Goal: Task Accomplishment & Management: Manage account settings

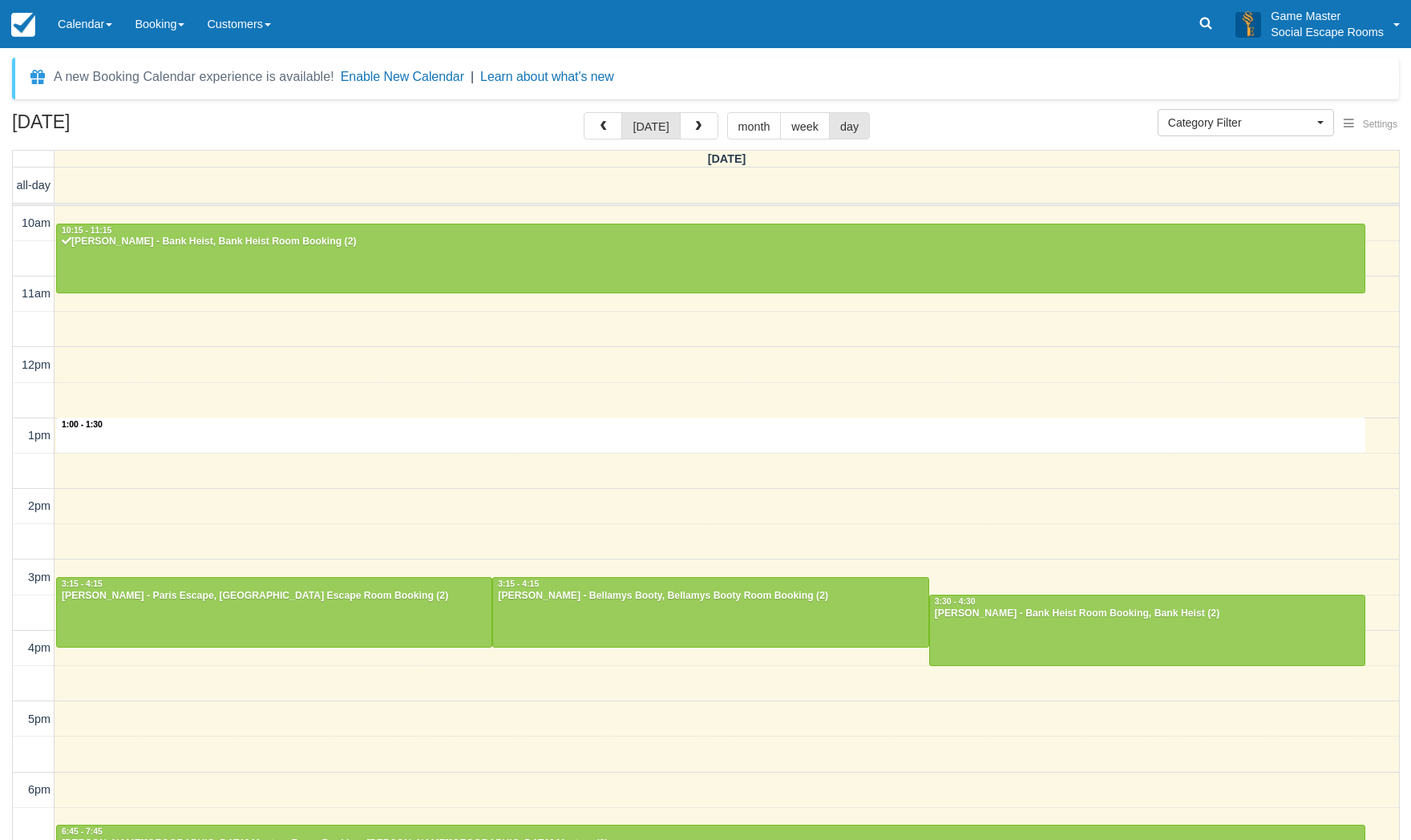
select select
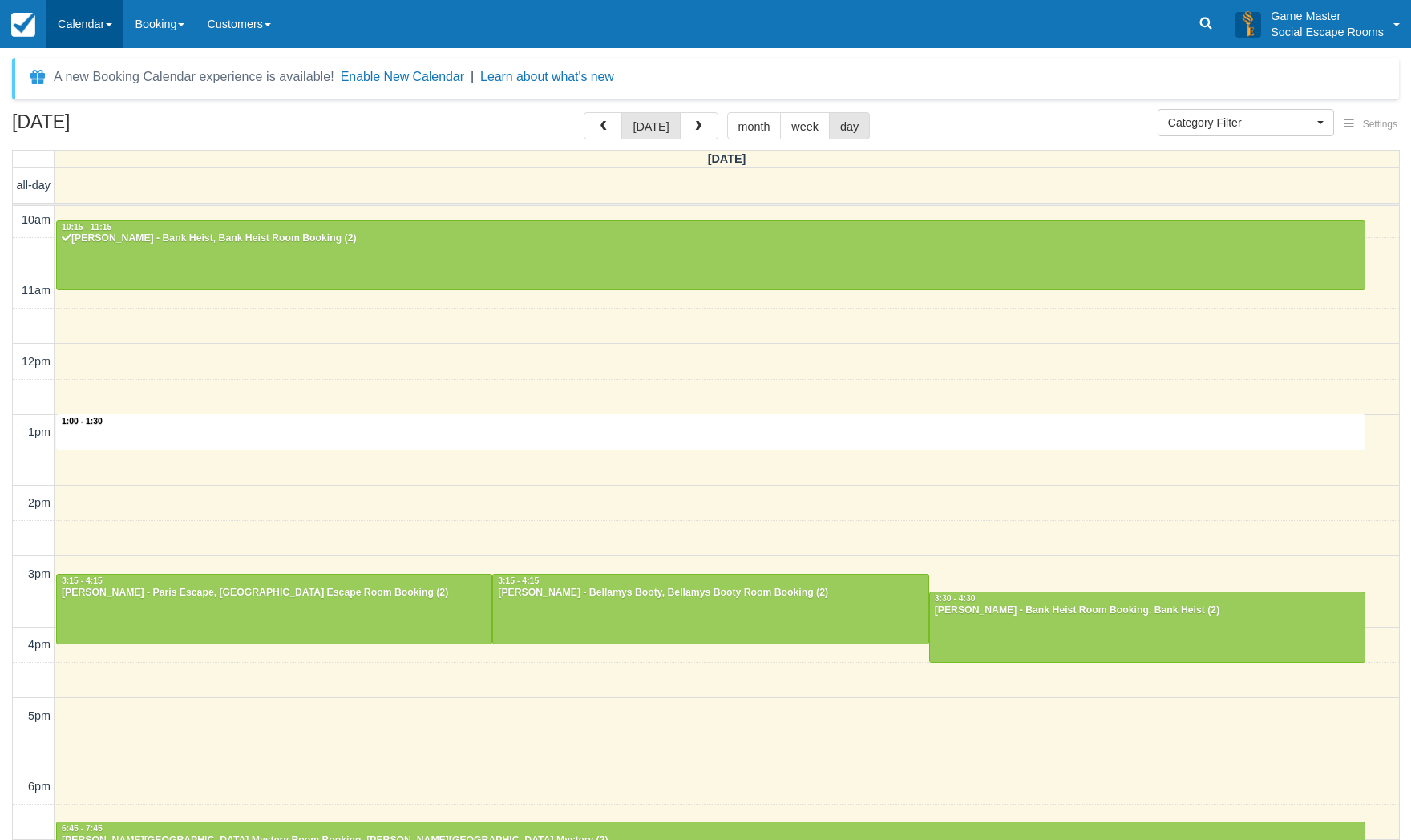
click at [89, 30] on link "Calendar" at bounding box center [85, 23] width 77 height 48
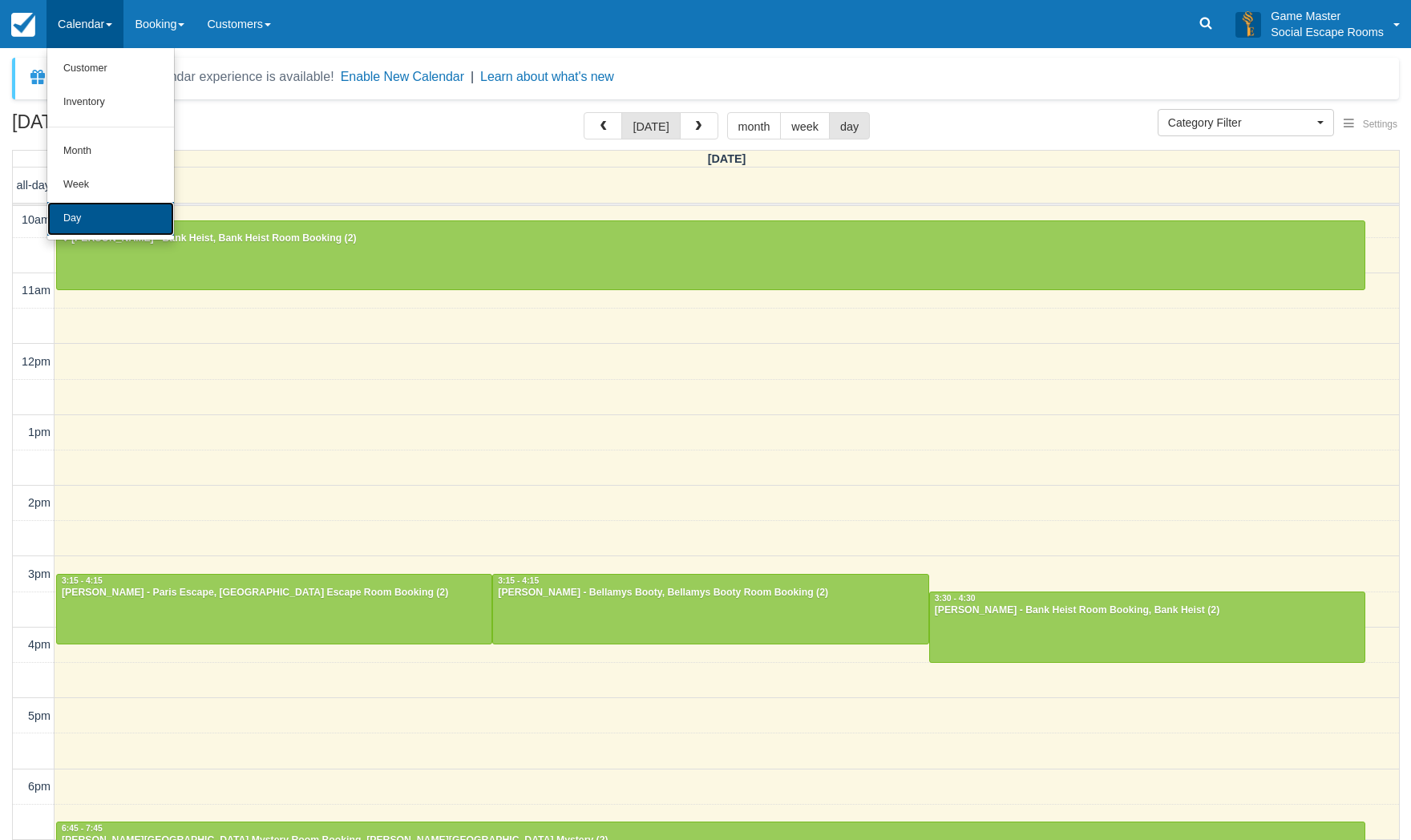
click at [86, 226] on link "Day" at bounding box center [111, 219] width 127 height 34
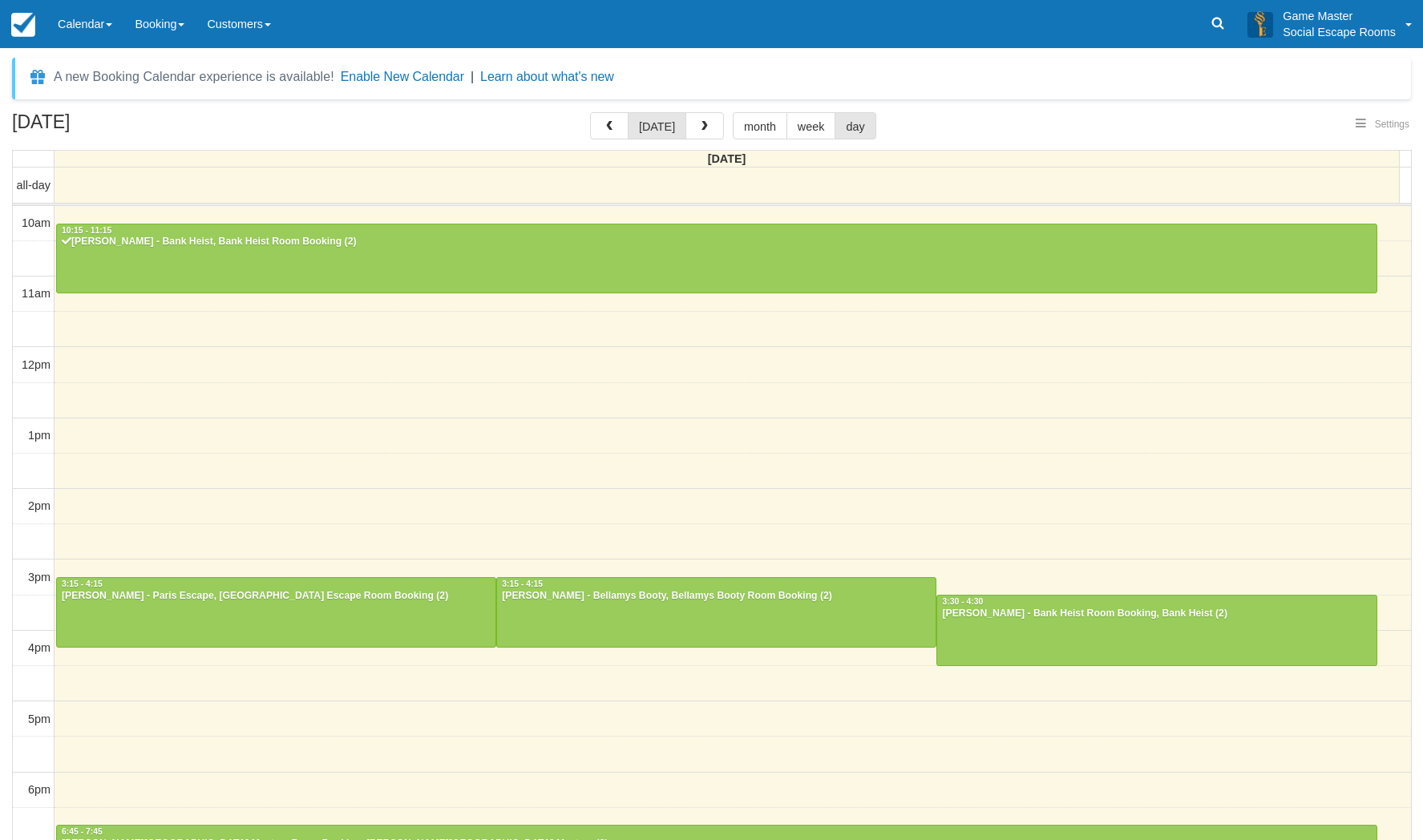
select select
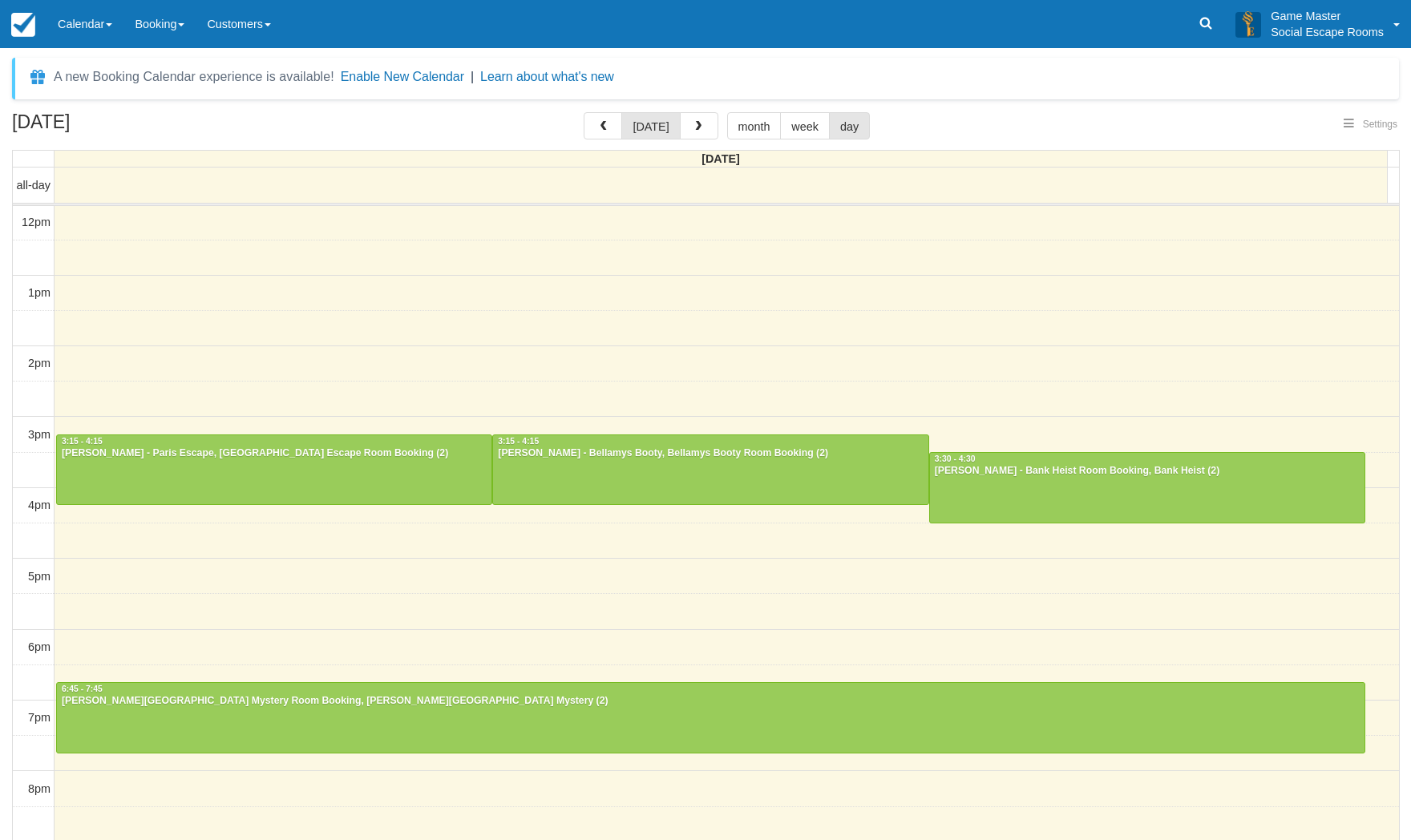
select select
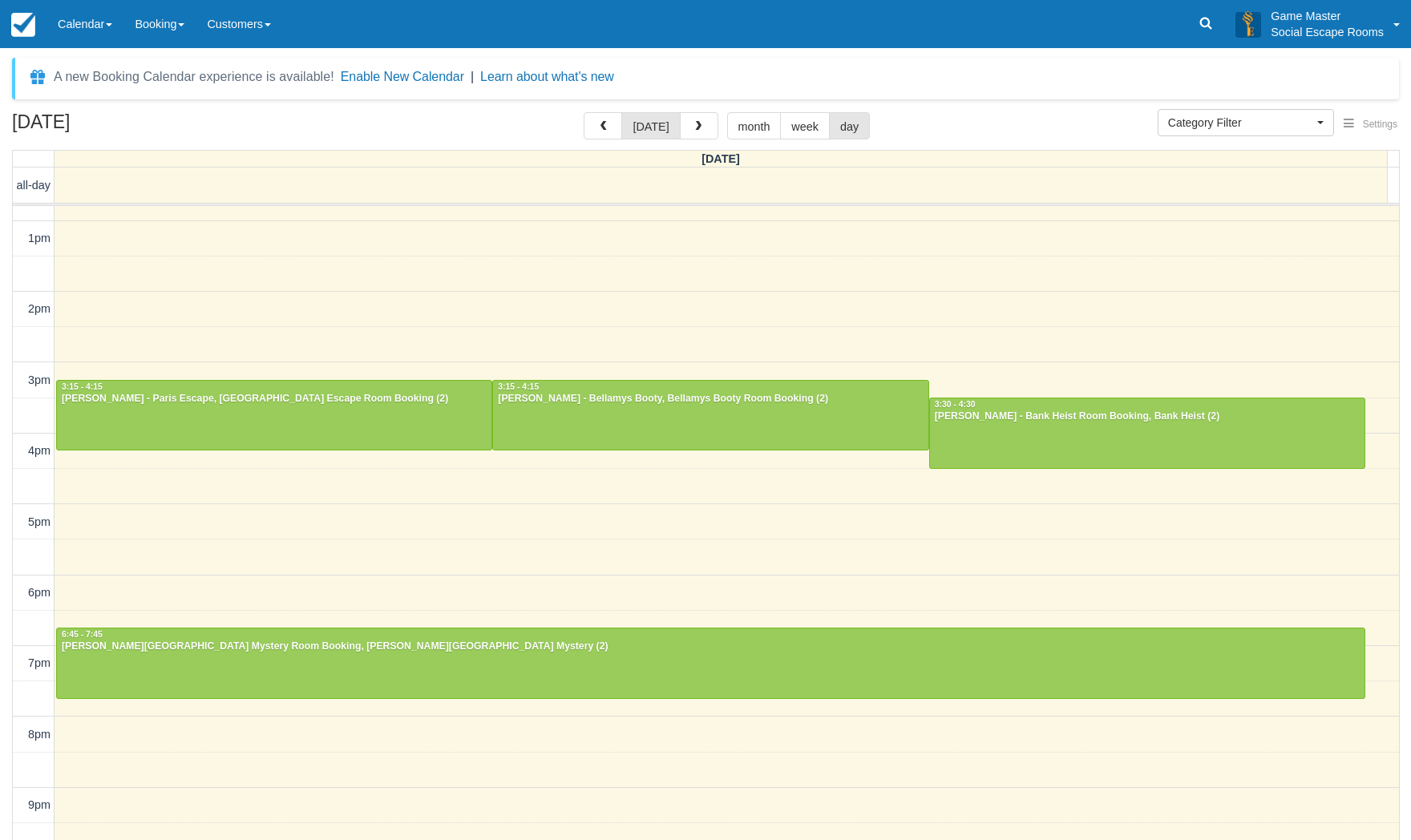
scroll to position [204, 0]
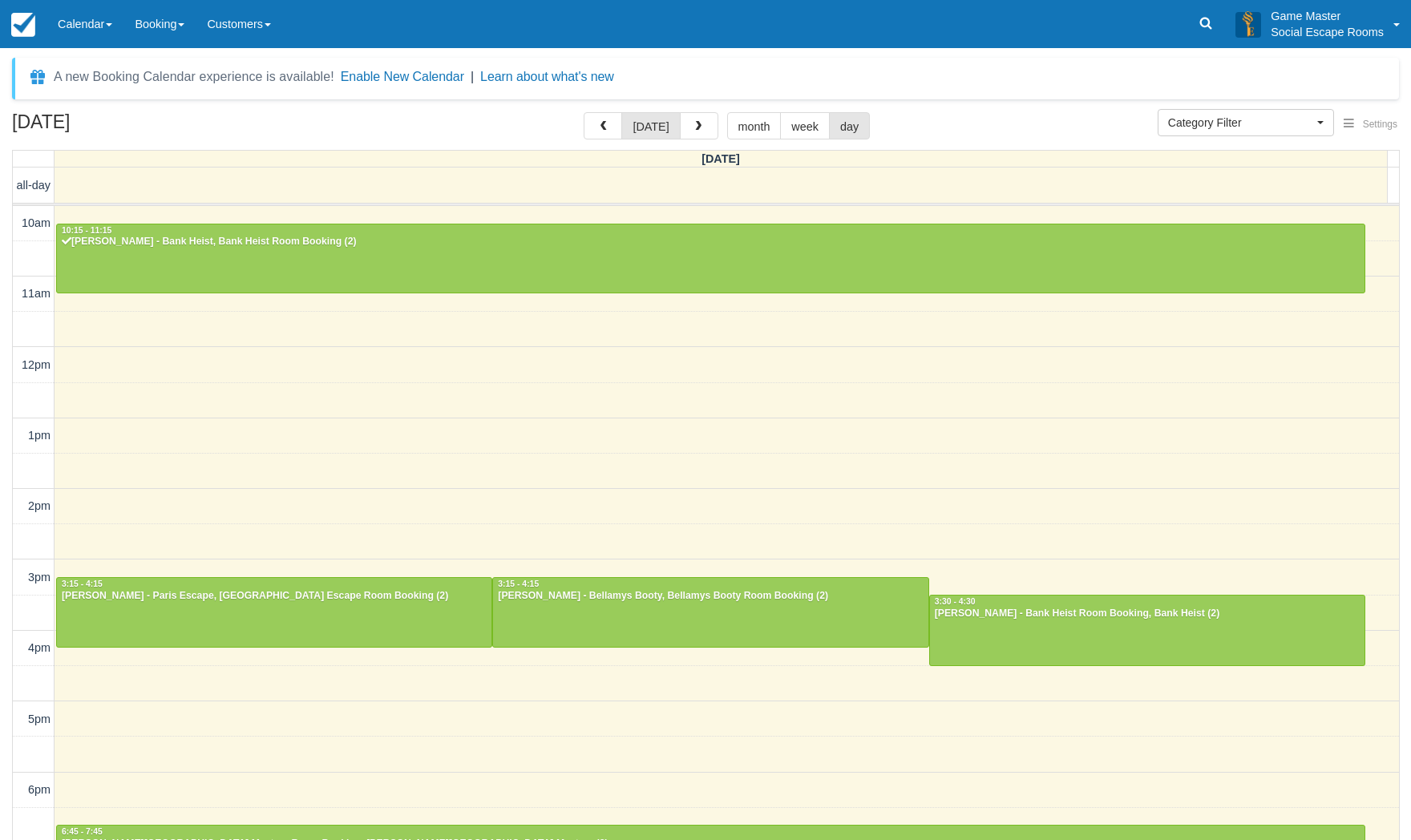
select select
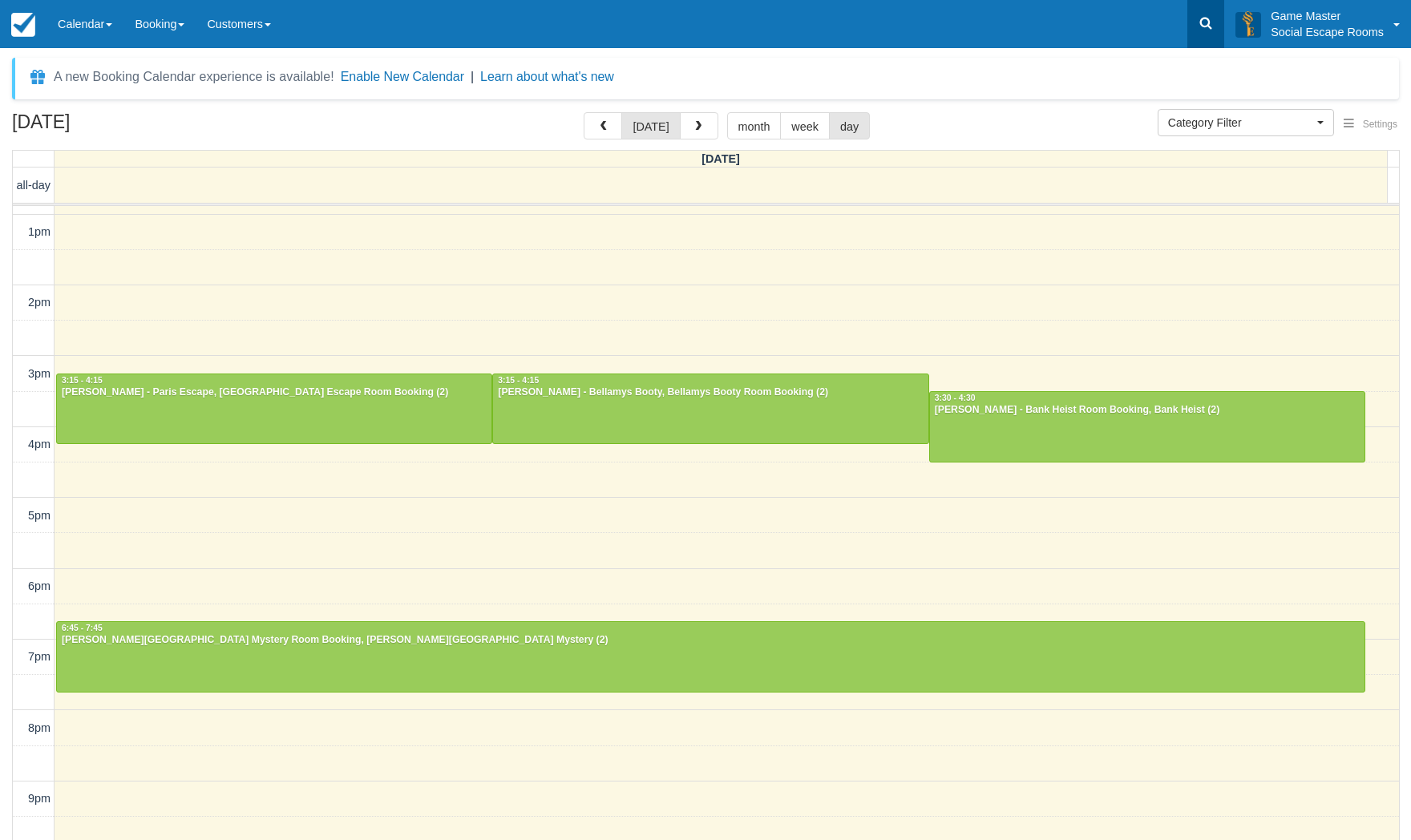
click at [1203, 23] on icon at bounding box center [1205, 23] width 16 height 16
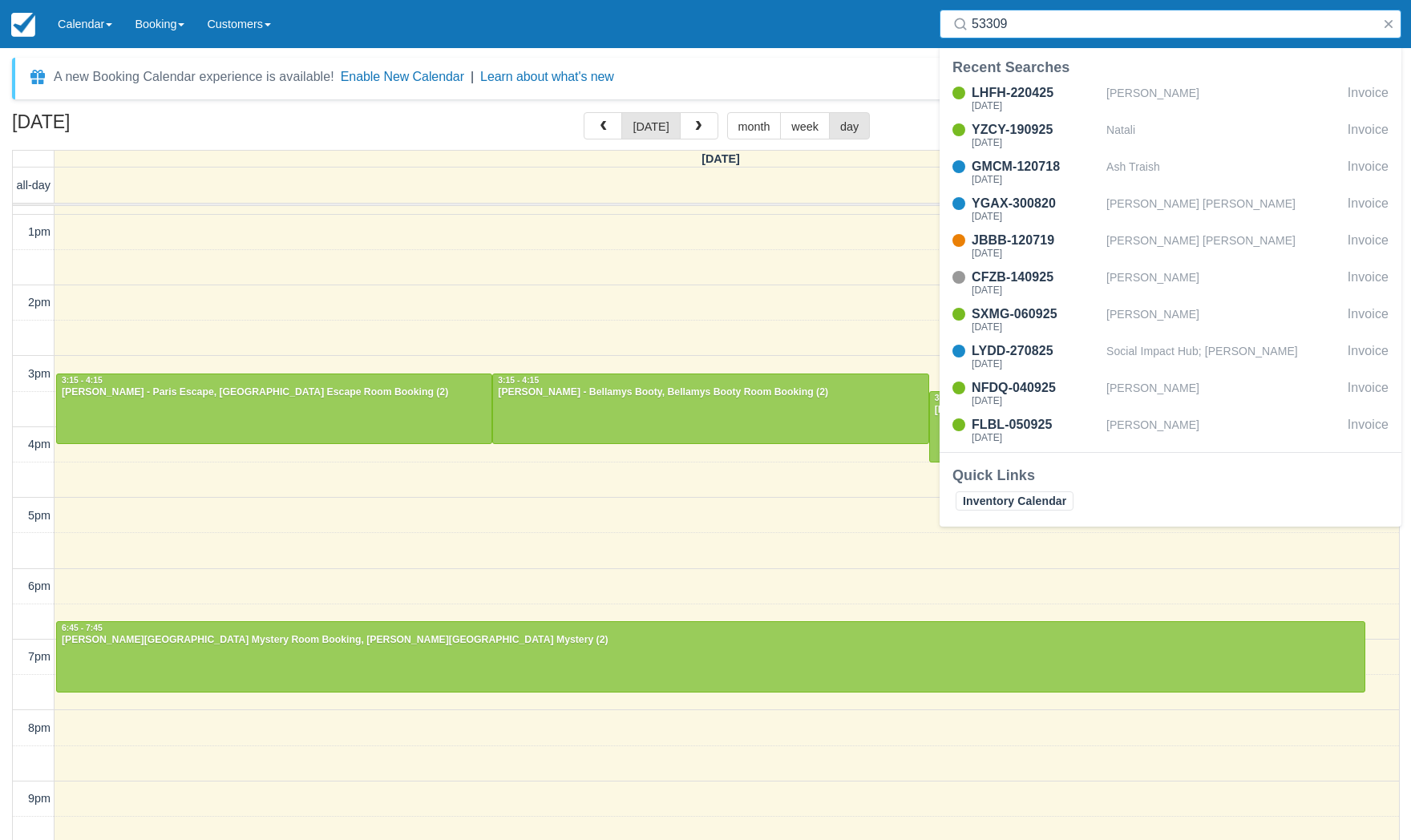
type input "533099"
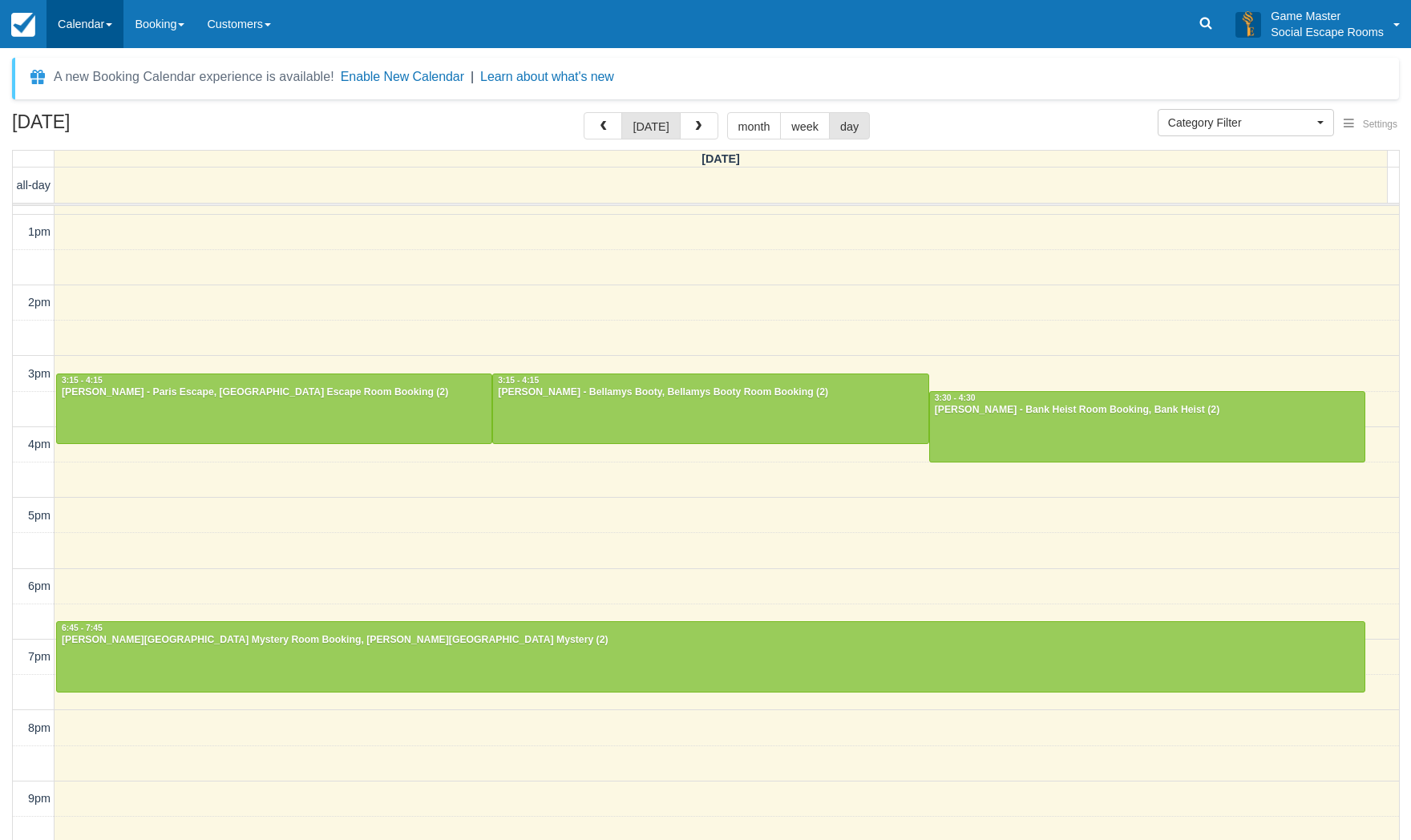
click at [100, 14] on link "Calendar" at bounding box center [85, 23] width 77 height 48
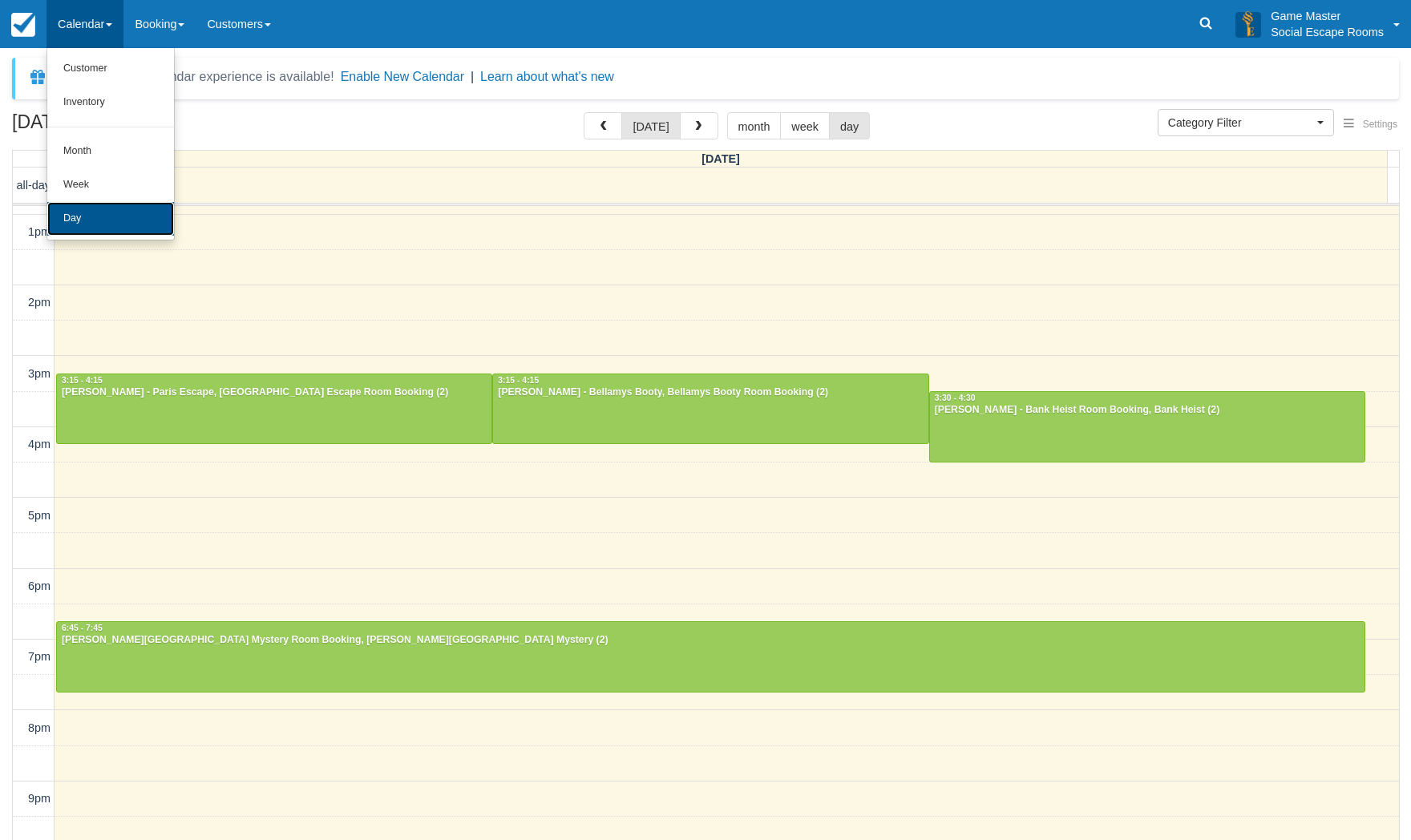
click at [102, 214] on link "Day" at bounding box center [111, 219] width 127 height 34
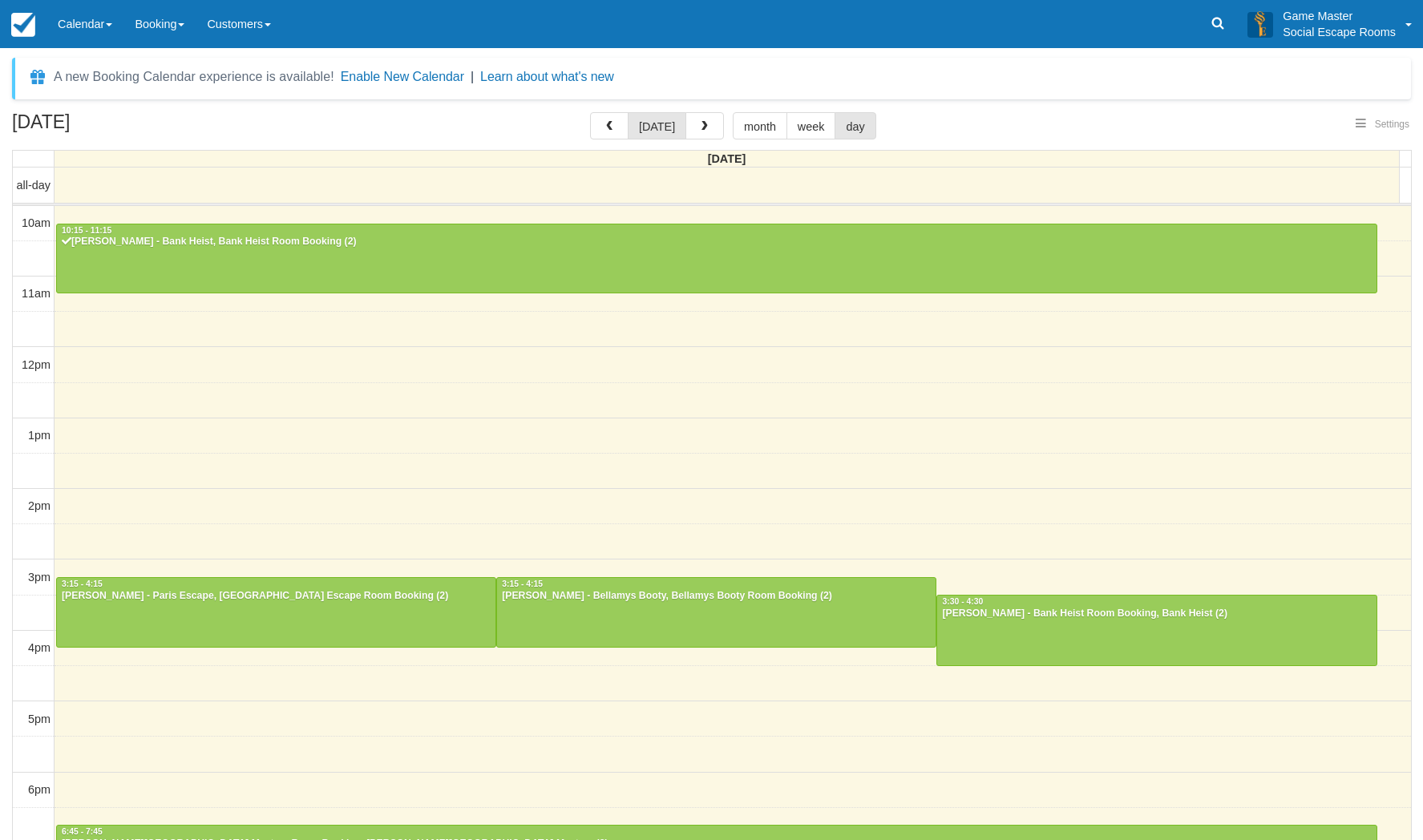
select select
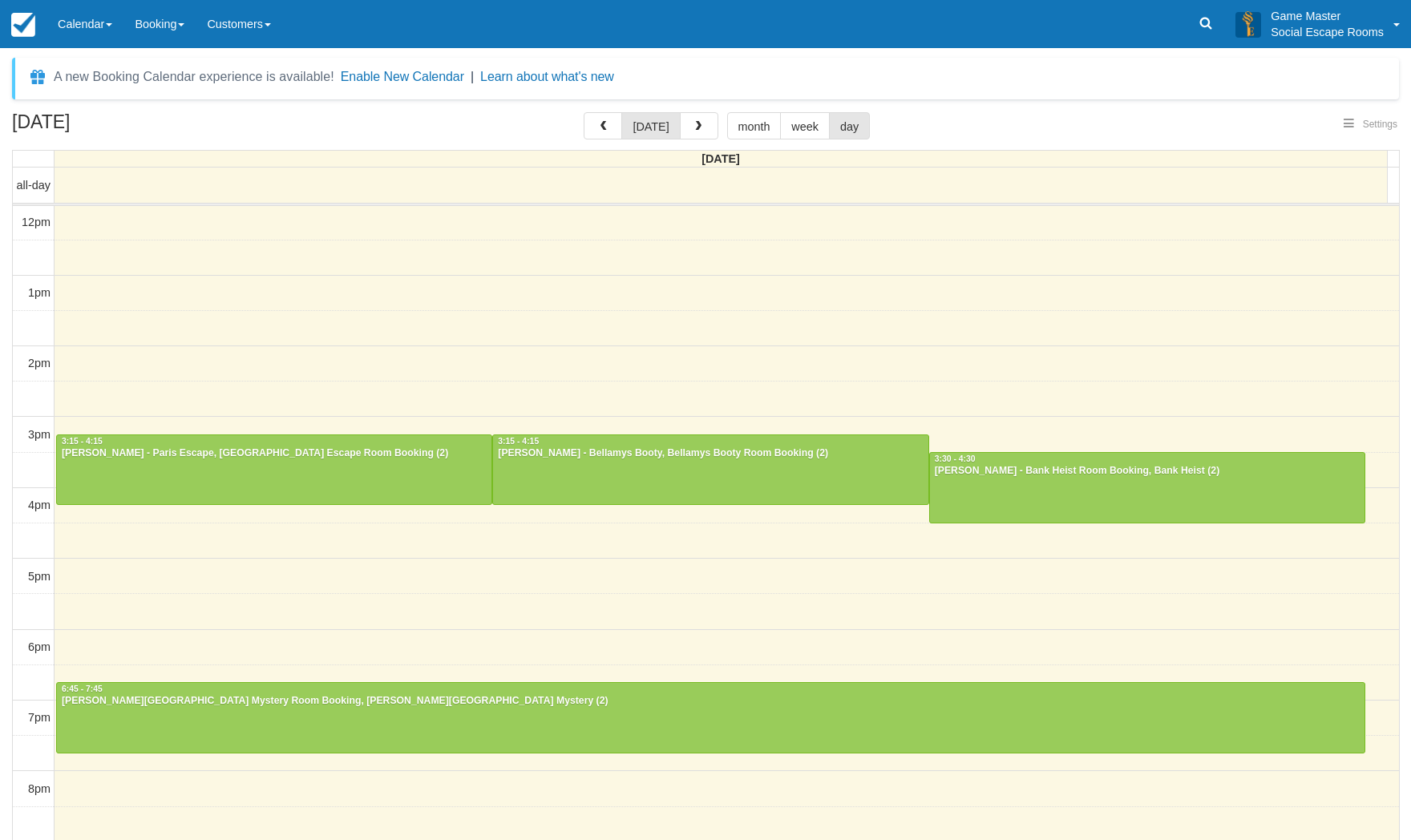
select select
click at [78, 24] on link "Calendar" at bounding box center [85, 23] width 77 height 48
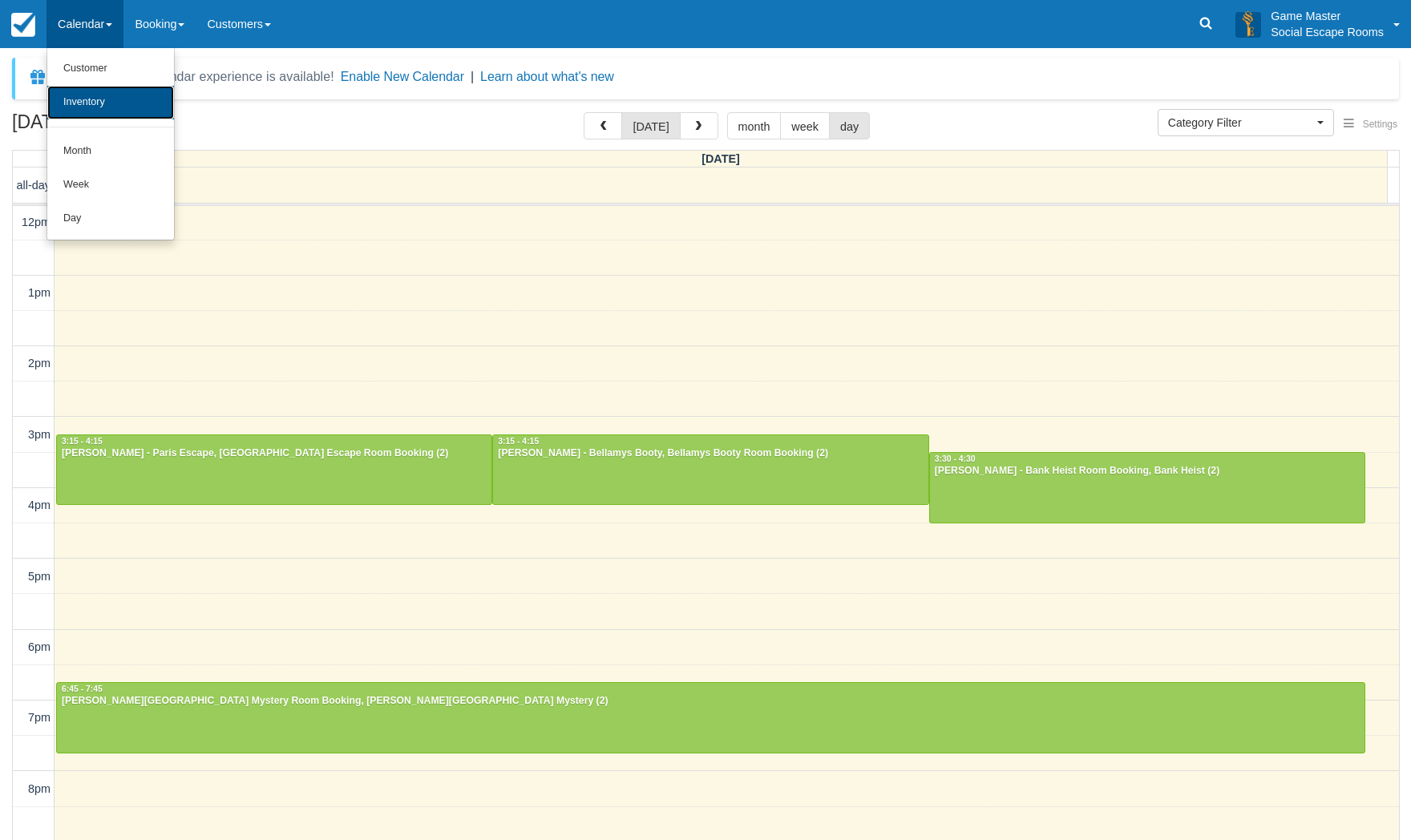
click at [101, 99] on link "Inventory" at bounding box center [111, 102] width 127 height 34
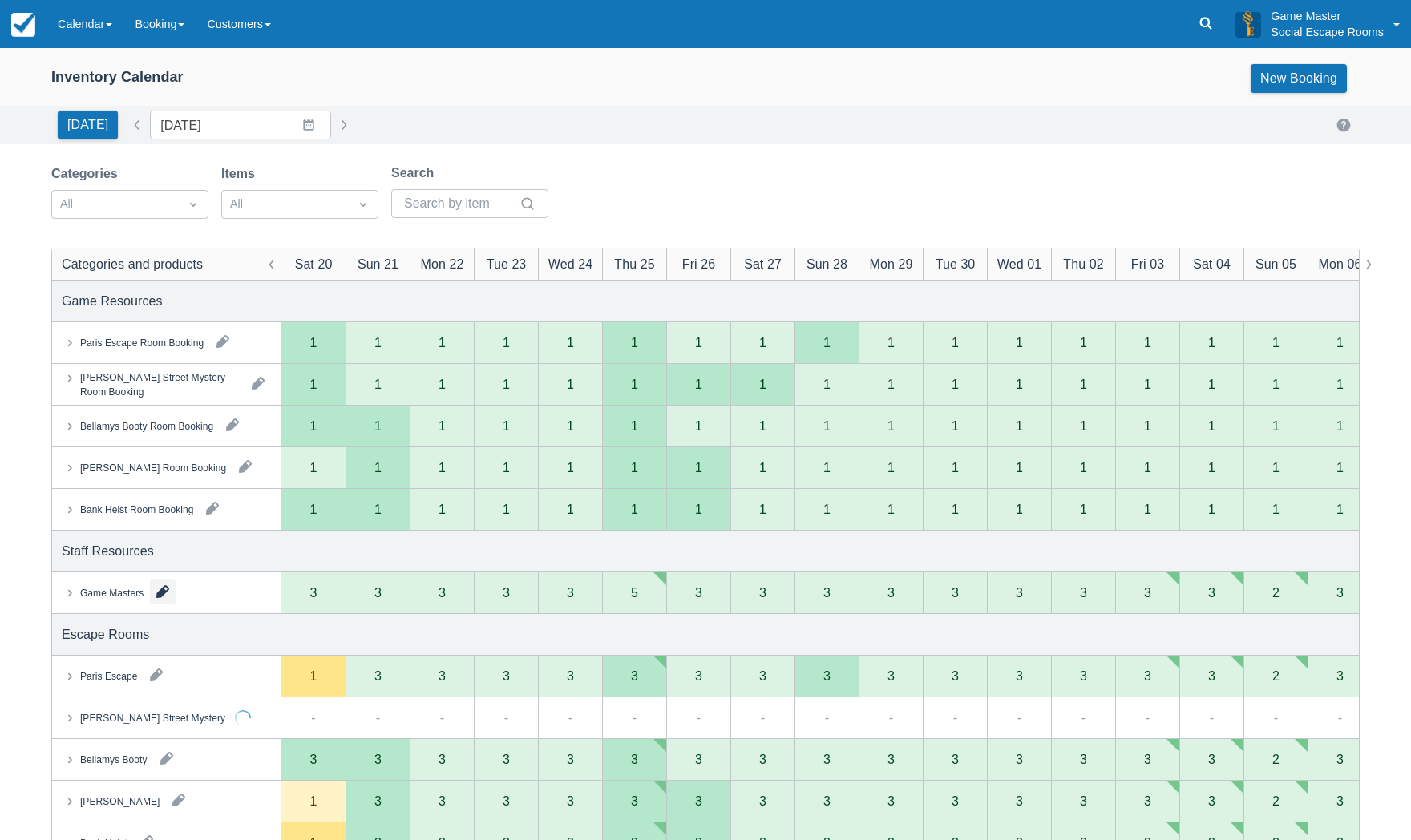
click at [161, 593] on button "button" at bounding box center [163, 592] width 26 height 26
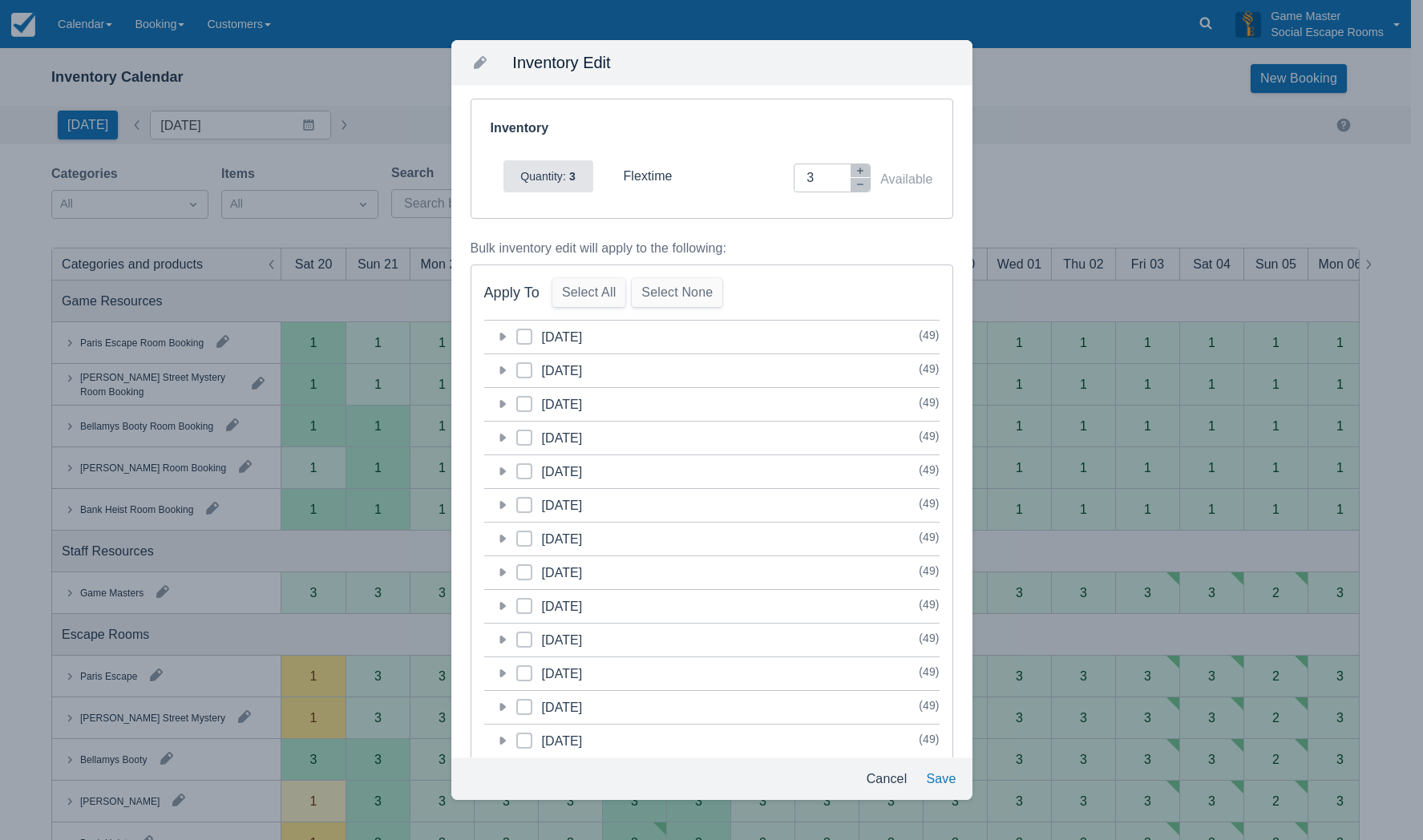
click at [500, 337] on icon at bounding box center [502, 336] width 6 height 8
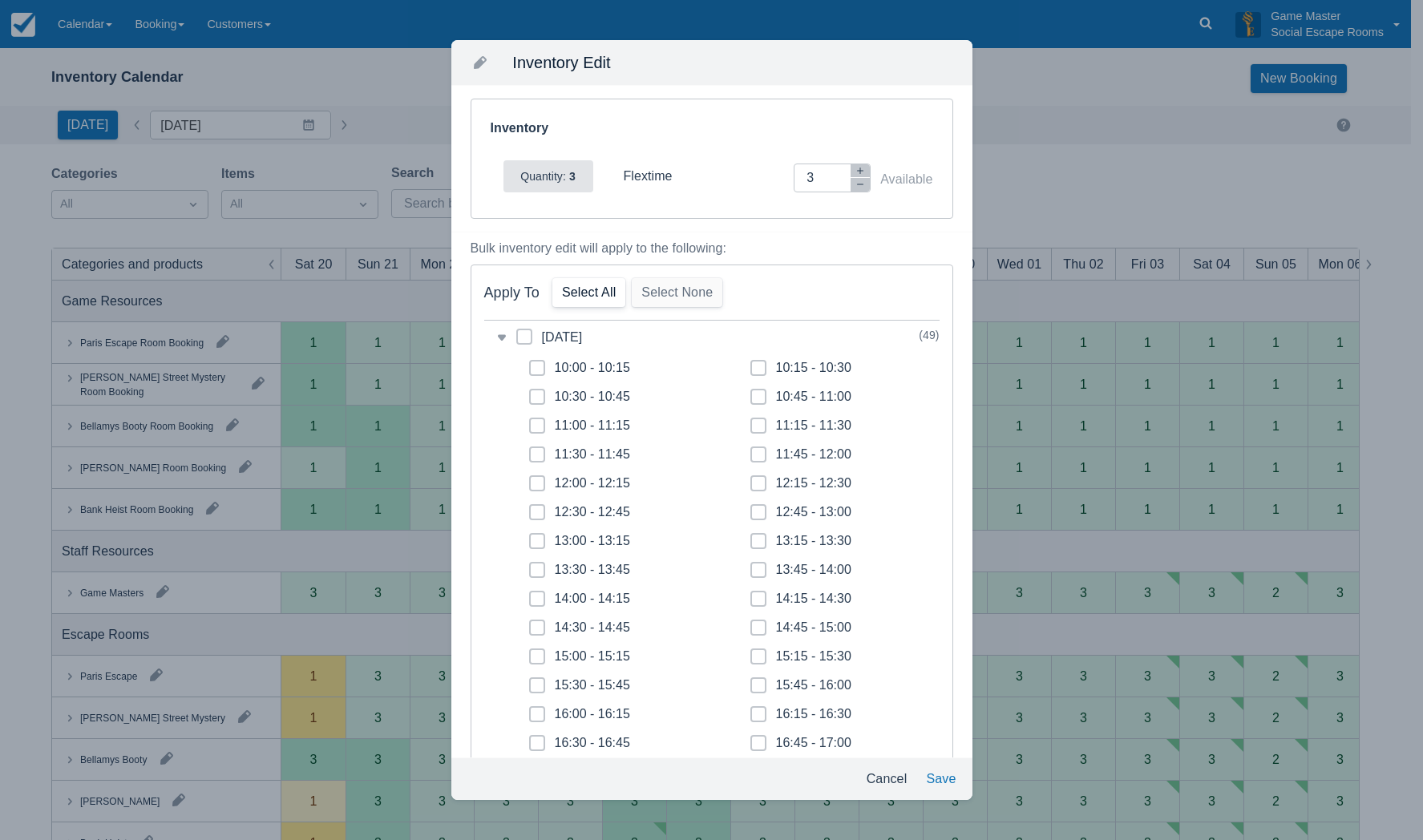
drag, startPoint x: 528, startPoint y: 336, endPoint x: 613, endPoint y: 297, distance: 93.5
click at [529, 334] on span at bounding box center [524, 343] width 16 height 29
click at [517, 332] on input "category-1758290400" at bounding box center [516, 331] width 1 height 1
checkbox input "true"
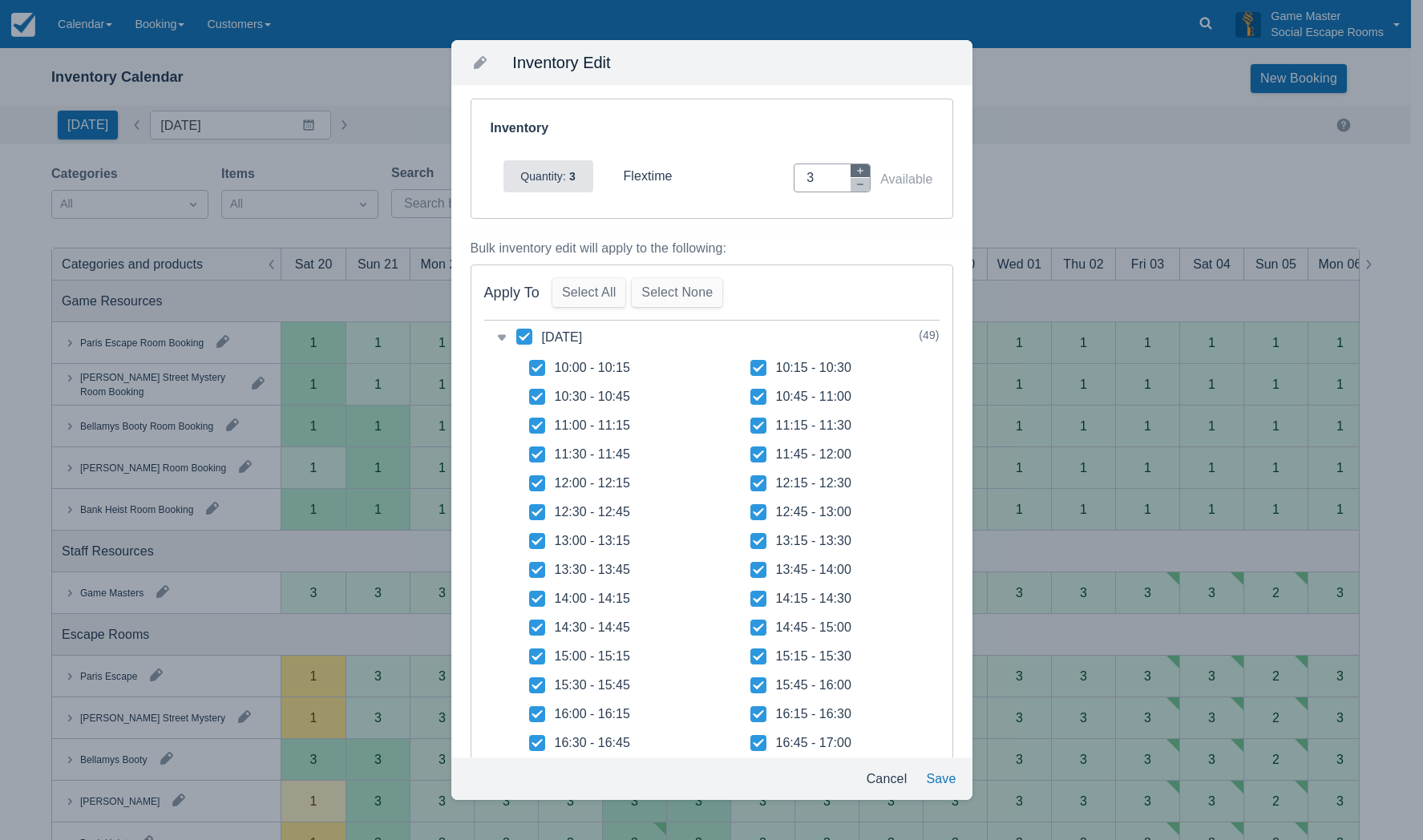
click at [856, 171] on icon "button" at bounding box center [860, 170] width 10 height 10
type input "4"
click at [939, 778] on button "Save" at bounding box center [941, 778] width 43 height 29
